Goal: Task Accomplishment & Management: Manage account settings

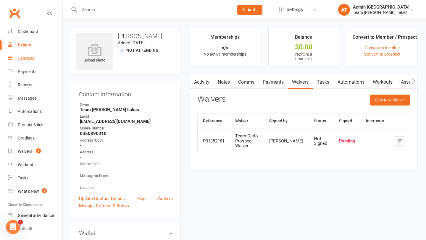
click at [28, 59] on div "Calendar" at bounding box center [26, 58] width 17 height 5
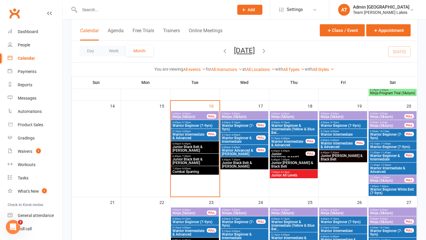
scroll to position [243, 0]
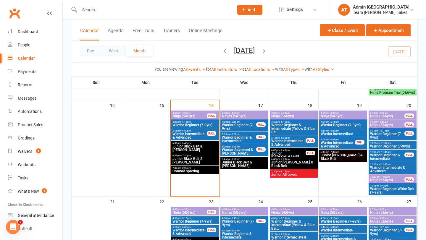
click at [197, 145] on span "Junior Black Belt & [PERSON_NAME]" at bounding box center [195, 148] width 46 height 7
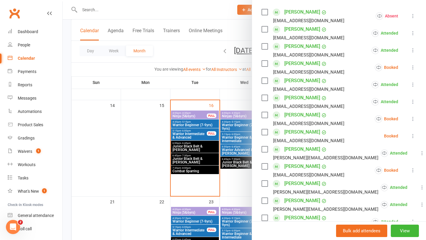
scroll to position [105, 0]
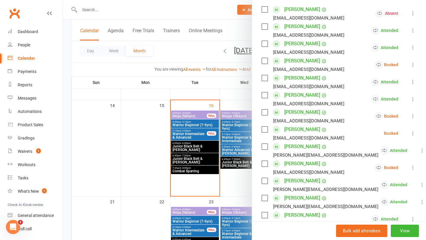
click at [415, 116] on icon at bounding box center [413, 116] width 6 height 6
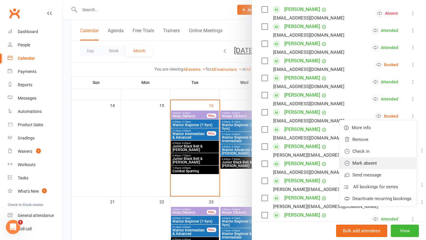
click at [393, 162] on link "Mark absent" at bounding box center [378, 164] width 77 height 12
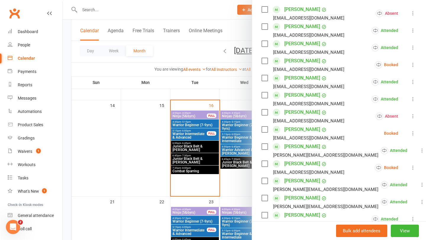
click at [320, 129] on link "[PERSON_NAME]" at bounding box center [303, 129] width 36 height 9
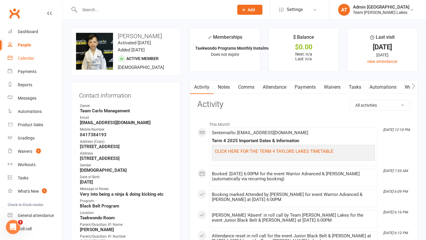
click at [23, 57] on div "Calendar" at bounding box center [26, 58] width 17 height 5
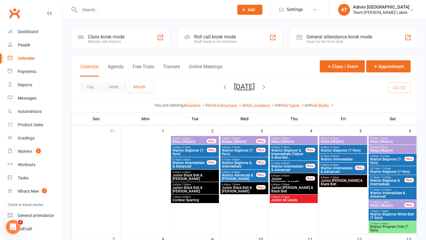
click at [92, 8] on input "text" at bounding box center [154, 10] width 152 height 8
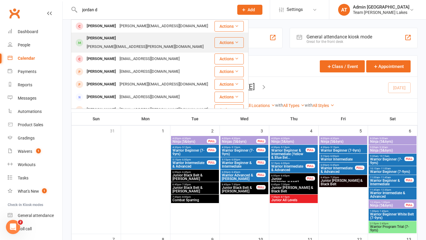
type input "jordan d"
click at [92, 41] on div "[PERSON_NAME]" at bounding box center [101, 38] width 33 height 9
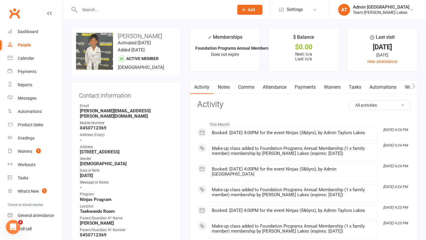
click at [224, 89] on link "Notes" at bounding box center [224, 88] width 20 height 14
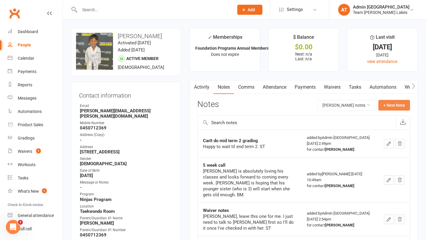
click at [385, 105] on button "+ New Note" at bounding box center [395, 105] width 32 height 11
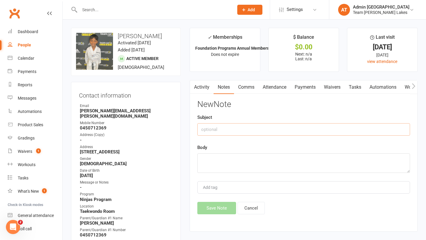
click at [242, 129] on input "text" at bounding box center [303, 129] width 213 height 12
type input "Make up classes in Term 4"
click at [234, 163] on textarea at bounding box center [303, 164] width 213 height 20
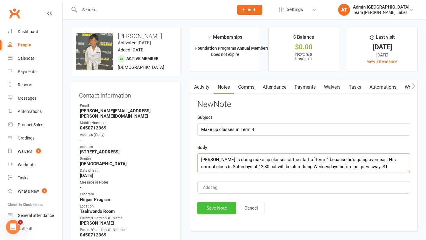
type textarea "[PERSON_NAME] is doing make up classes at the start of term 4 because he's goin…"
click at [216, 204] on button "Save Note" at bounding box center [216, 208] width 39 height 12
